Goal: Check status: Check status

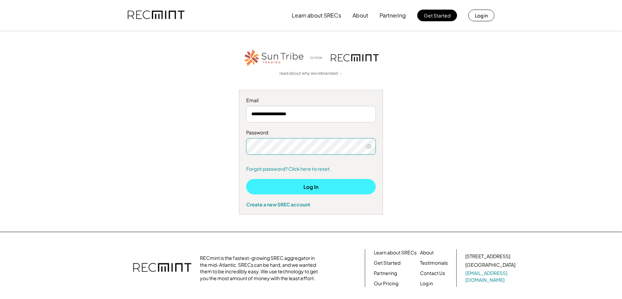
click at [274, 189] on button "Log In" at bounding box center [311, 186] width 130 height 15
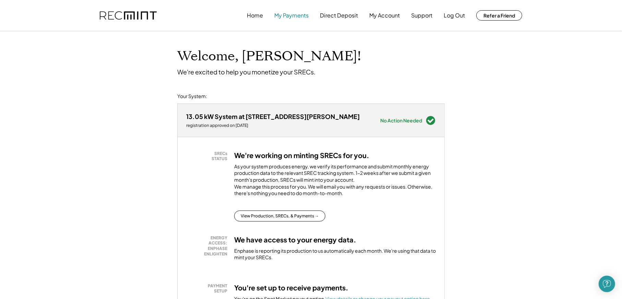
click at [297, 15] on button "My Payments" at bounding box center [291, 16] width 34 height 14
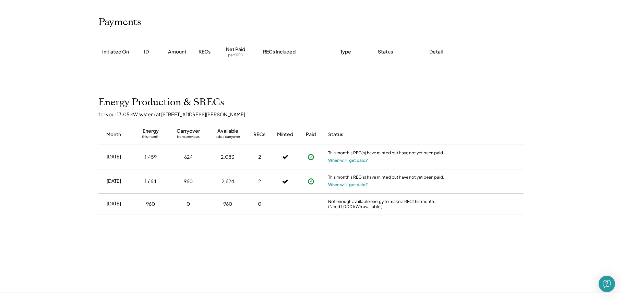
scroll to position [80, 0]
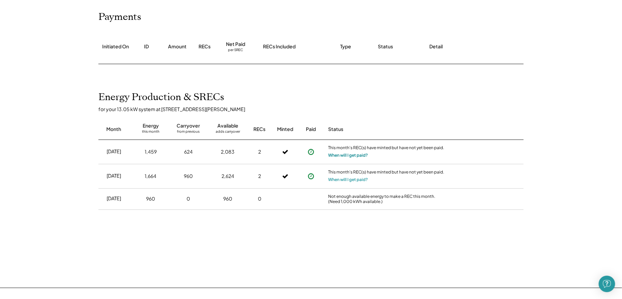
click at [346, 154] on button "When will I get paid?" at bounding box center [348, 155] width 40 height 7
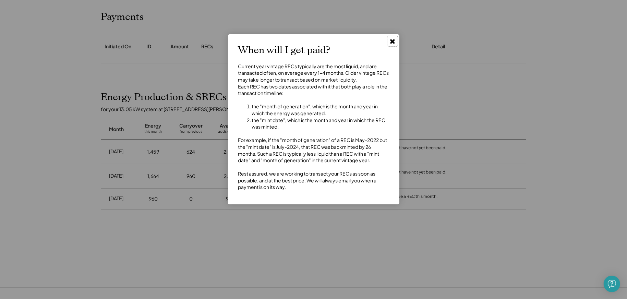
click at [395, 43] on icon at bounding box center [392, 41] width 7 height 7
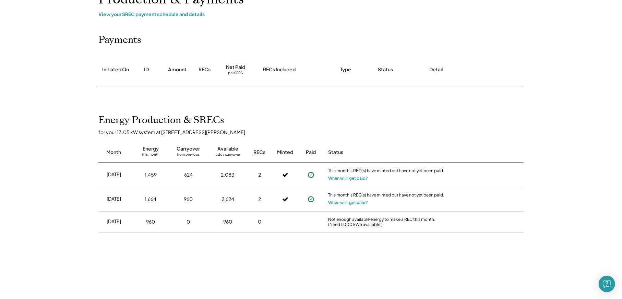
scroll to position [0, 0]
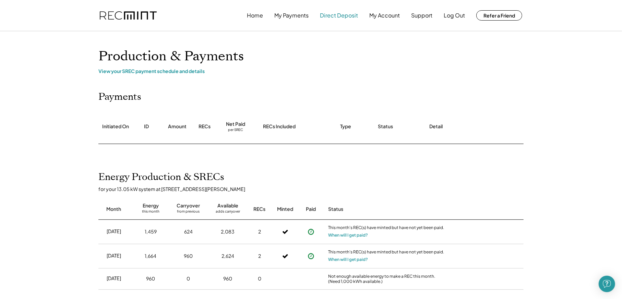
click at [328, 14] on button "Direct Deposit" at bounding box center [339, 16] width 38 height 14
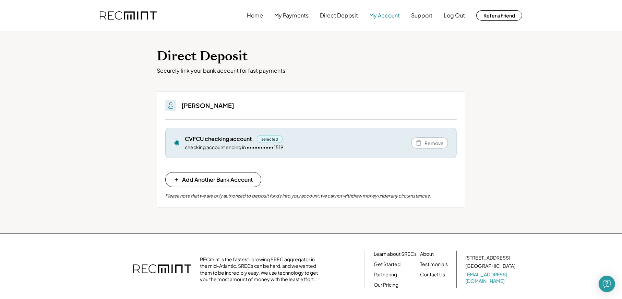
click at [380, 13] on button "My Account" at bounding box center [384, 16] width 31 height 14
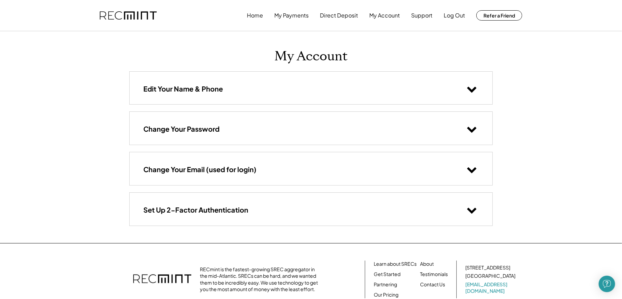
click at [473, 128] on use at bounding box center [471, 130] width 9 height 6
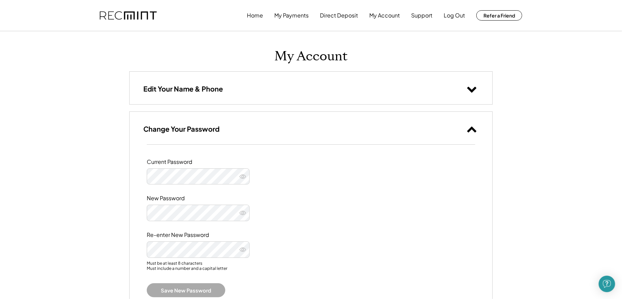
click at [473, 128] on use at bounding box center [471, 129] width 9 height 6
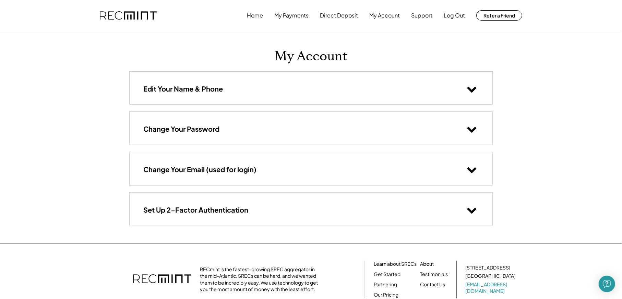
click at [470, 171] on icon at bounding box center [471, 169] width 10 height 10
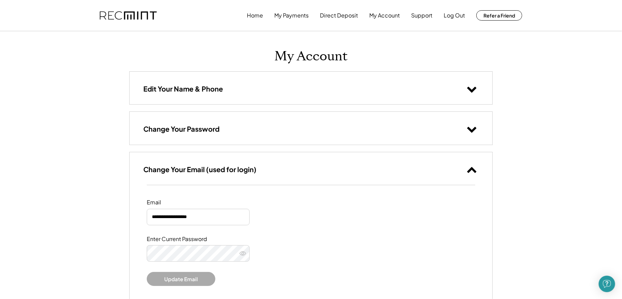
click at [470, 171] on use at bounding box center [471, 170] width 9 height 6
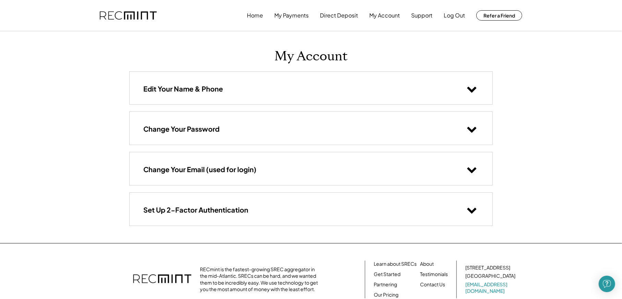
click at [472, 209] on icon at bounding box center [471, 210] width 10 height 10
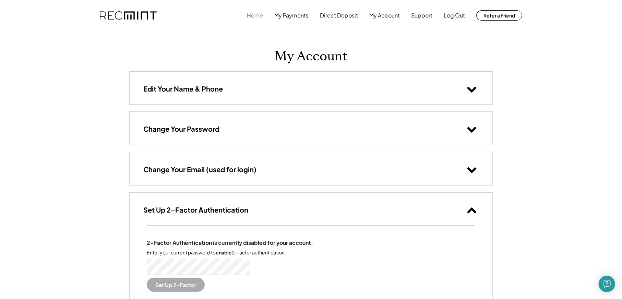
click at [258, 15] on button "Home" at bounding box center [255, 16] width 16 height 14
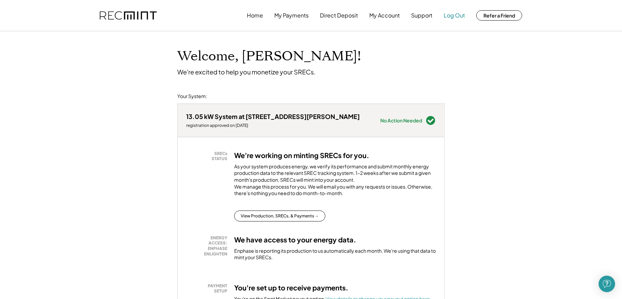
click at [459, 15] on button "Log Out" at bounding box center [454, 16] width 21 height 14
